Goal: Task Accomplishment & Management: Complete application form

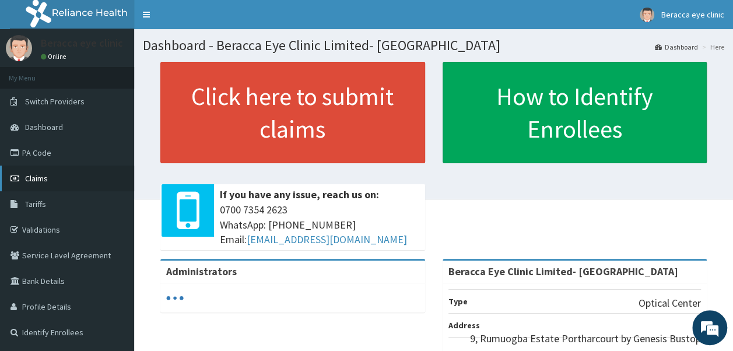
click at [30, 181] on span "Claims" at bounding box center [36, 178] width 23 height 10
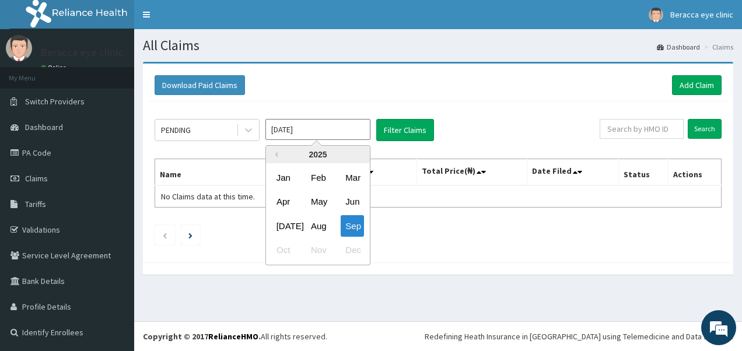
click at [353, 129] on input "[DATE]" at bounding box center [317, 129] width 105 height 21
click at [321, 230] on div "Aug" at bounding box center [317, 226] width 23 height 22
type input "[DATE]"
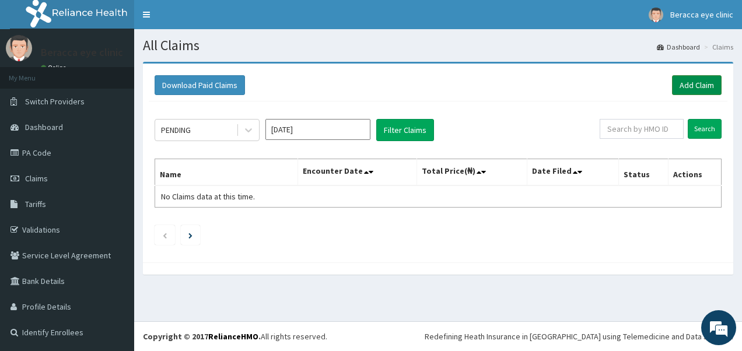
click at [700, 85] on link "Add Claim" at bounding box center [697, 85] width 50 height 20
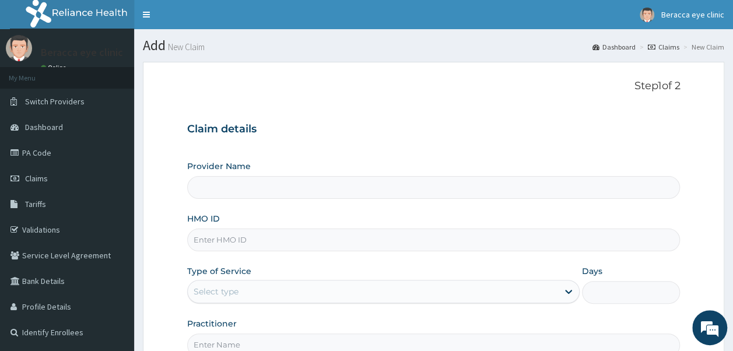
type input "Beracca Eye Clinic Limited- [GEOGRAPHIC_DATA]"
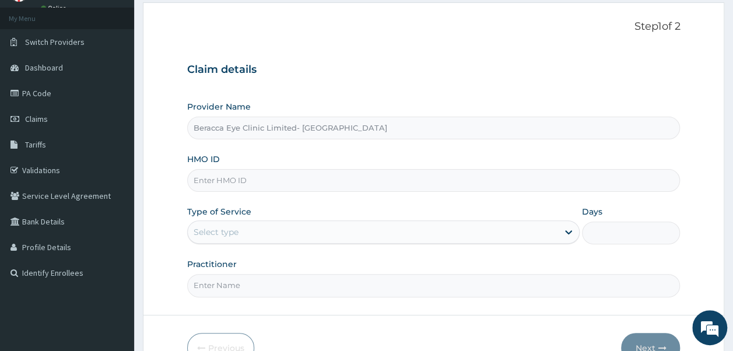
scroll to position [61, 0]
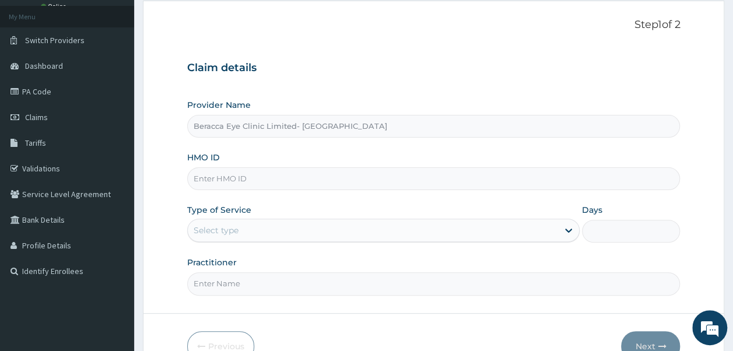
click at [303, 178] on input "HMO ID" at bounding box center [433, 178] width 493 height 23
type input "s"
type input "STZ//10198/A"
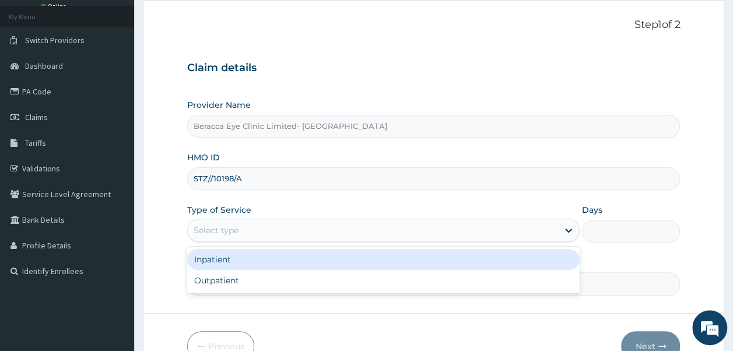
click at [250, 219] on div "Select type" at bounding box center [383, 230] width 392 height 23
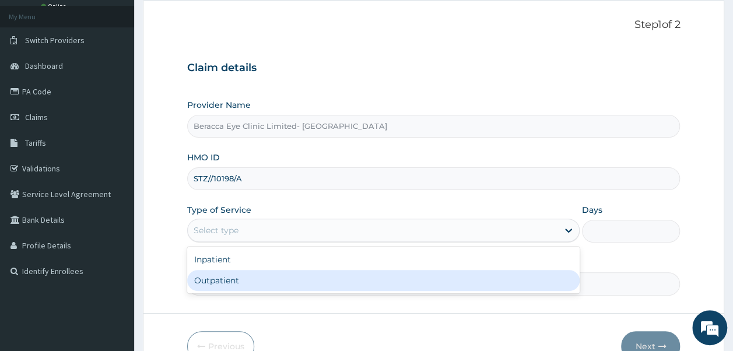
click at [226, 281] on div "Outpatient" at bounding box center [383, 280] width 392 height 21
type input "1"
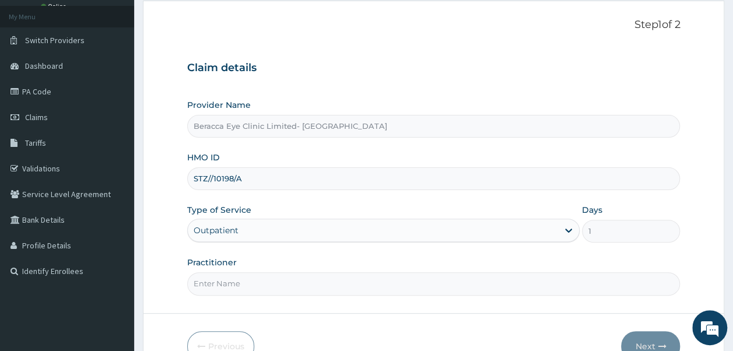
click at [378, 287] on input "Practitioner" at bounding box center [433, 283] width 493 height 23
type input "DR. GAIL"
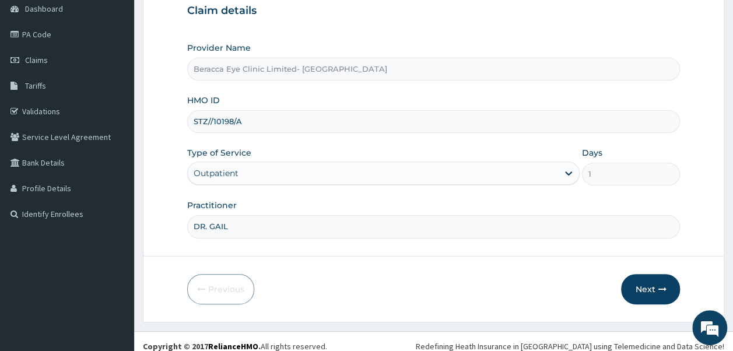
scroll to position [126, 0]
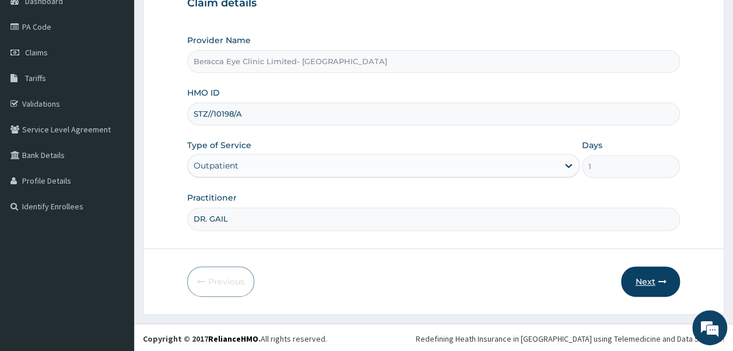
click at [653, 280] on button "Next" at bounding box center [650, 282] width 59 height 30
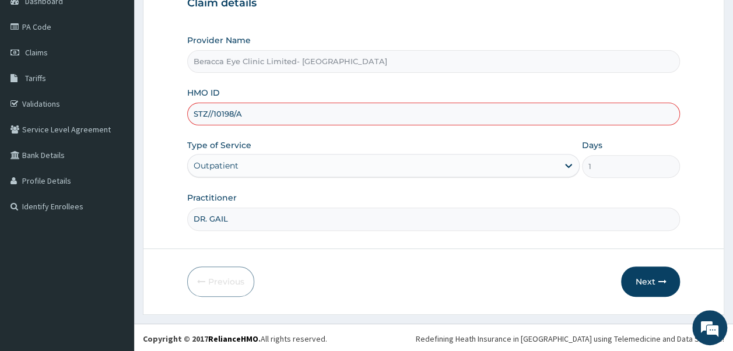
click at [219, 112] on input "STZ//10198/A" at bounding box center [433, 114] width 493 height 23
click at [653, 275] on button "Next" at bounding box center [650, 282] width 59 height 30
click at [210, 106] on input "STZ//10198/A" at bounding box center [433, 114] width 493 height 23
type input "STZ/10198/A"
click at [650, 279] on button "Next" at bounding box center [650, 282] width 59 height 30
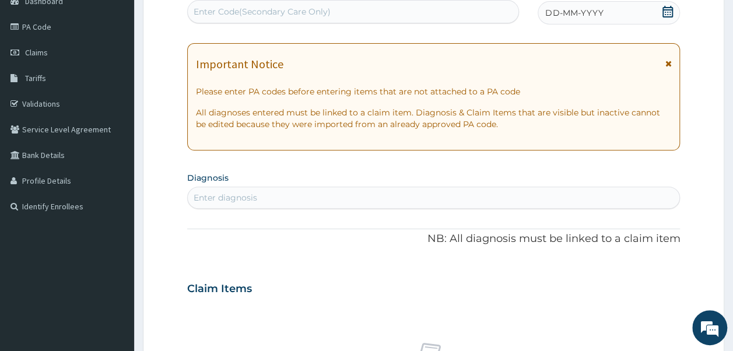
click at [669, 10] on icon at bounding box center [668, 12] width 12 height 12
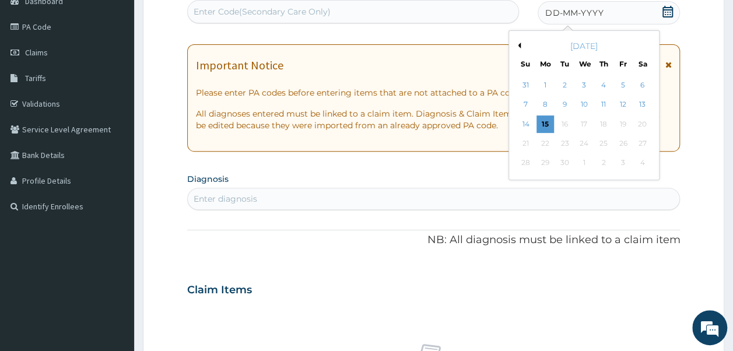
click at [519, 47] on button "Previous Month" at bounding box center [518, 46] width 6 height 6
click at [543, 107] on div "4" at bounding box center [545, 104] width 17 height 17
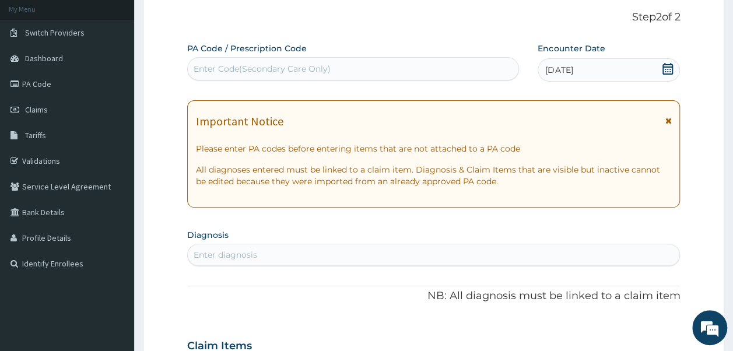
scroll to position [44, 0]
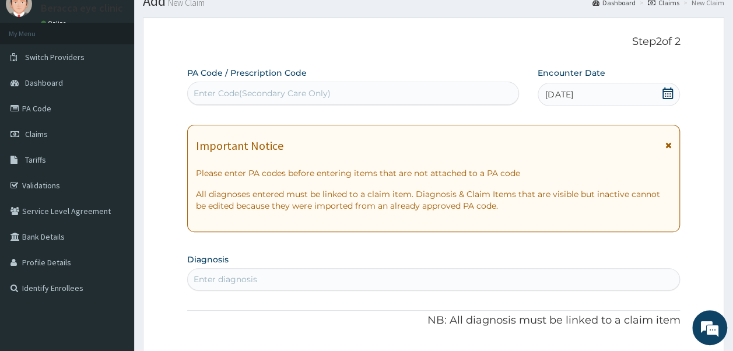
click at [327, 96] on div "Enter Code(Secondary Care Only)" at bounding box center [262, 93] width 137 height 12
click at [321, 90] on div "Enter Code(Secondary Care Only)" at bounding box center [262, 93] width 137 height 12
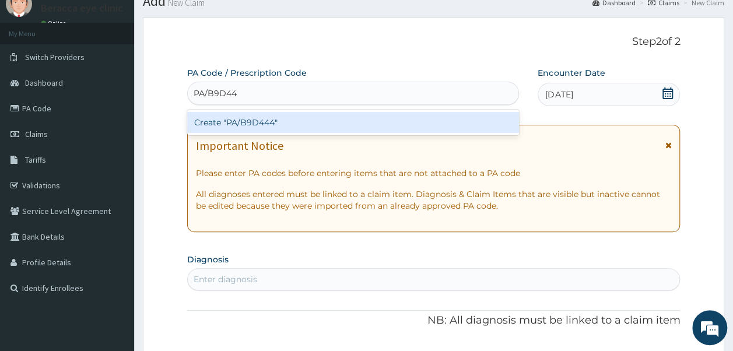
type input "PA/B9D444"
click at [260, 124] on div "Create "PA/B9D444"" at bounding box center [353, 122] width 332 height 21
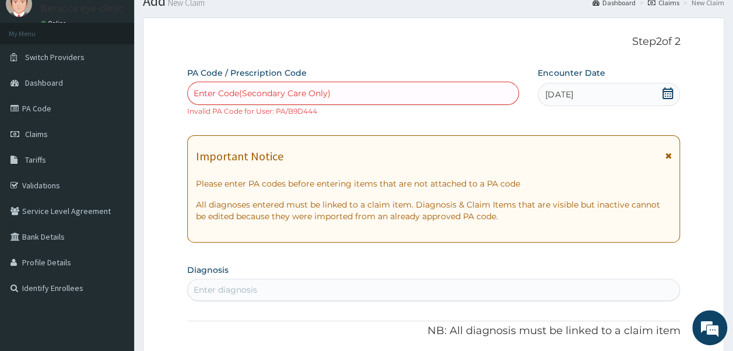
click at [665, 94] on icon at bounding box center [668, 93] width 12 height 12
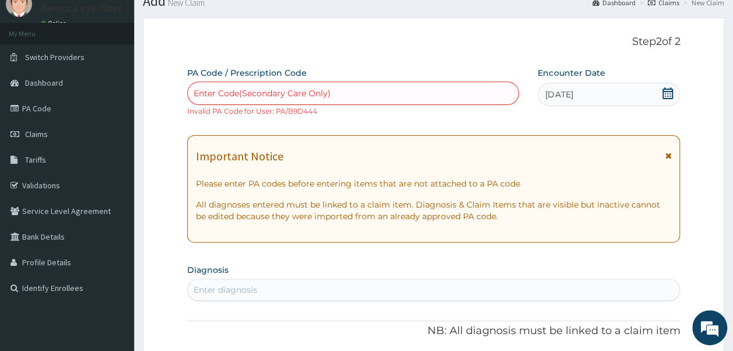
click at [380, 86] on div "Enter Code(Secondary Care Only)" at bounding box center [353, 93] width 331 height 19
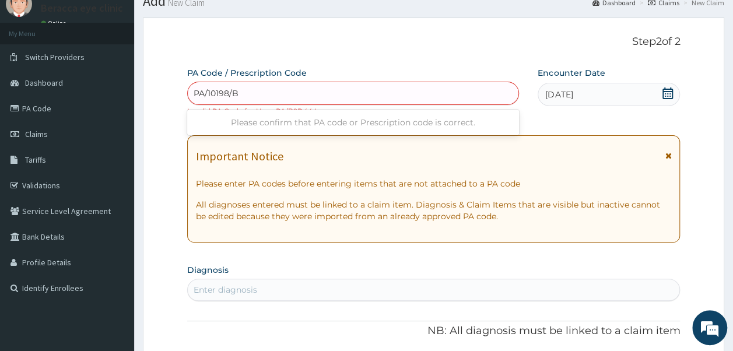
click at [472, 123] on div "Please confirm that PA code or Prescription code is correct." at bounding box center [353, 122] width 332 height 21
type input "PA/10198/B"
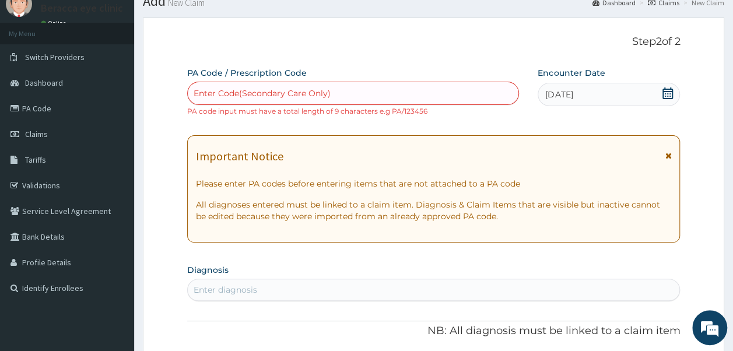
click at [525, 78] on div "PA Code / Prescription Code Enter Code(Secondary Care Only) PA code input must …" at bounding box center [424, 92] width 475 height 50
click at [371, 89] on div "Enter Code(Secondary Care Only)" at bounding box center [353, 93] width 331 height 19
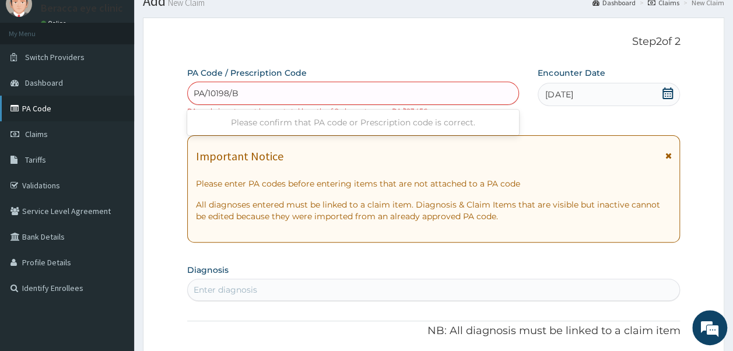
type input "PA/10198/B"
click at [38, 103] on link "PA Code" at bounding box center [67, 109] width 134 height 26
